Goal: Information Seeking & Learning: Learn about a topic

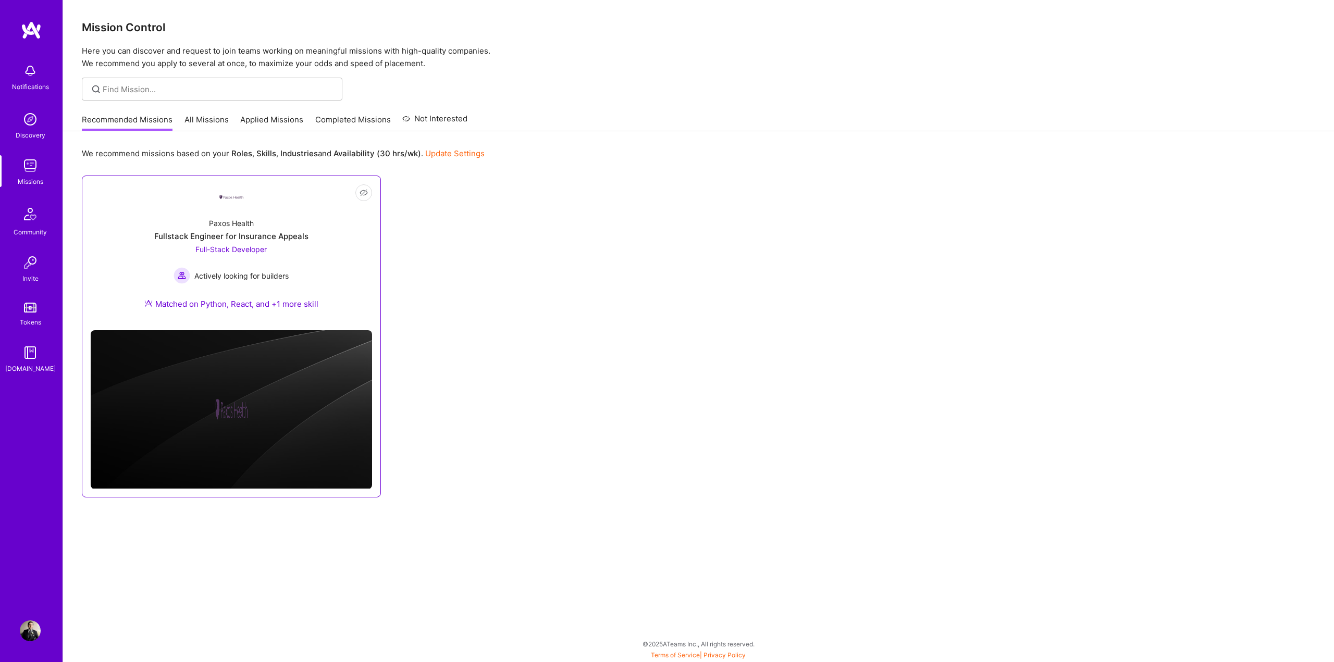
click at [307, 251] on div "Paxos Health Fullstack Engineer for Insurance Appeals Full-Stack Developer Acti…" at bounding box center [231, 265] width 281 height 113
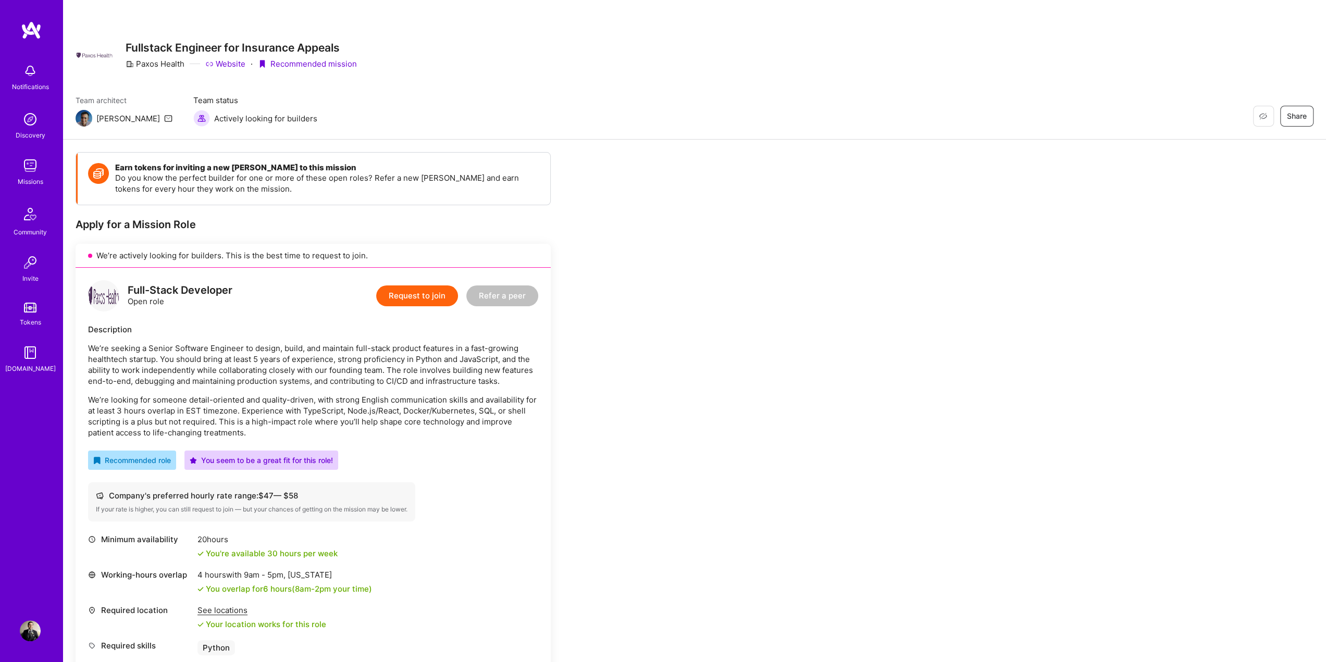
click at [681, 354] on div "Earn tokens for inviting a new [PERSON_NAME] to this mission Do you know the pe…" at bounding box center [388, 520] width 625 height 736
